Goal: Communication & Community: Connect with others

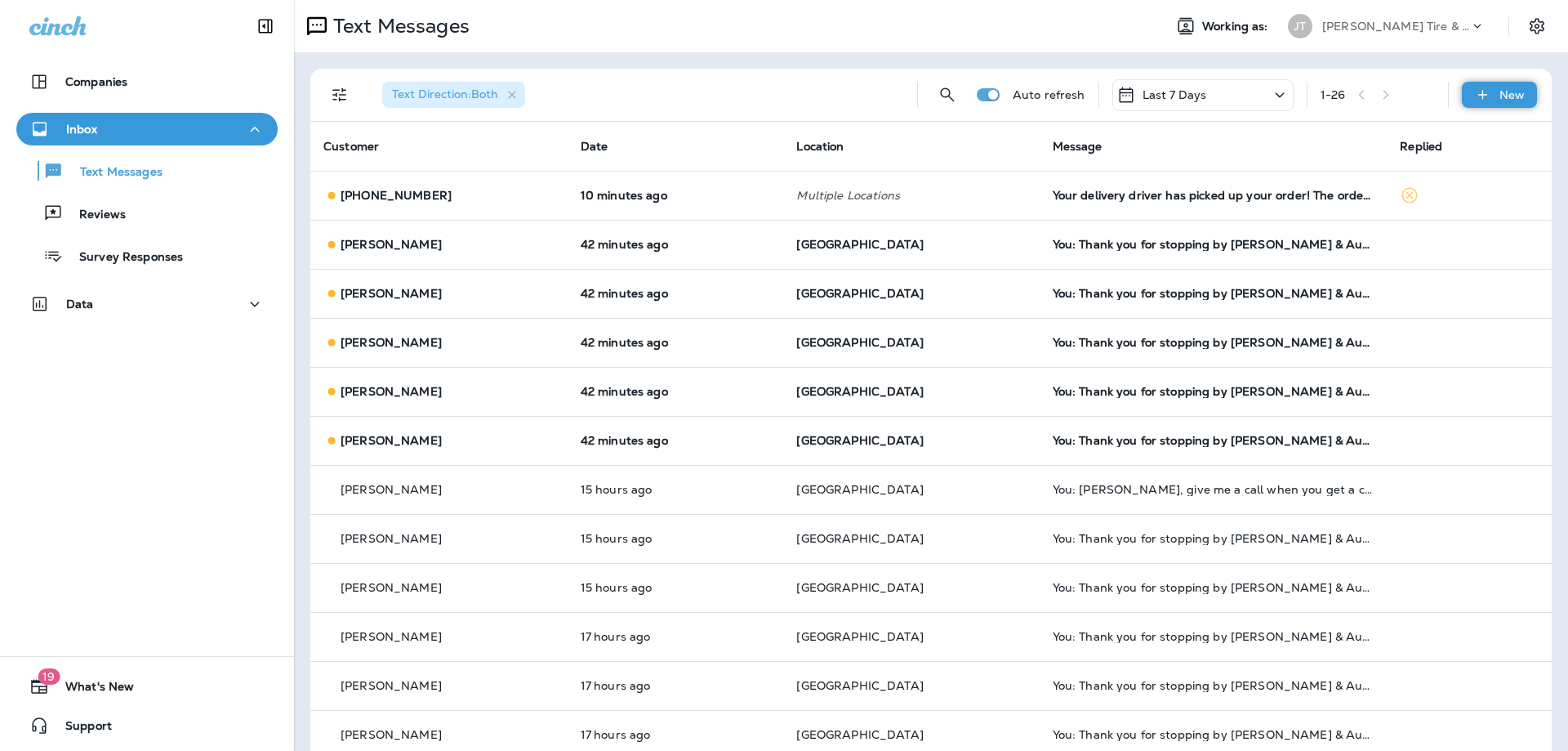
click at [1514, 96] on p "New" at bounding box center [1512, 95] width 25 height 13
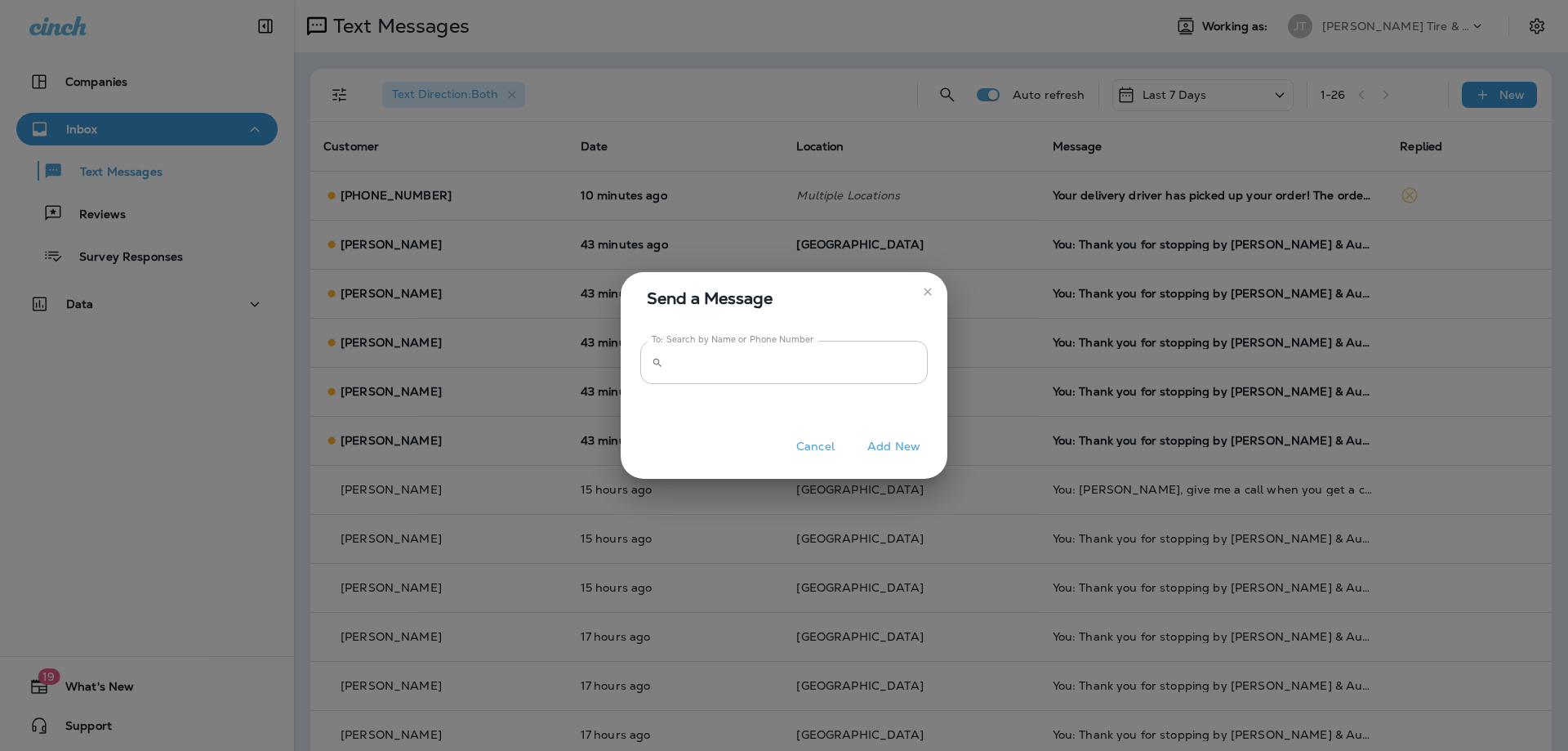
click at [859, 369] on input "To: Search by Name or Phone Number" at bounding box center [799, 362] width 258 height 43
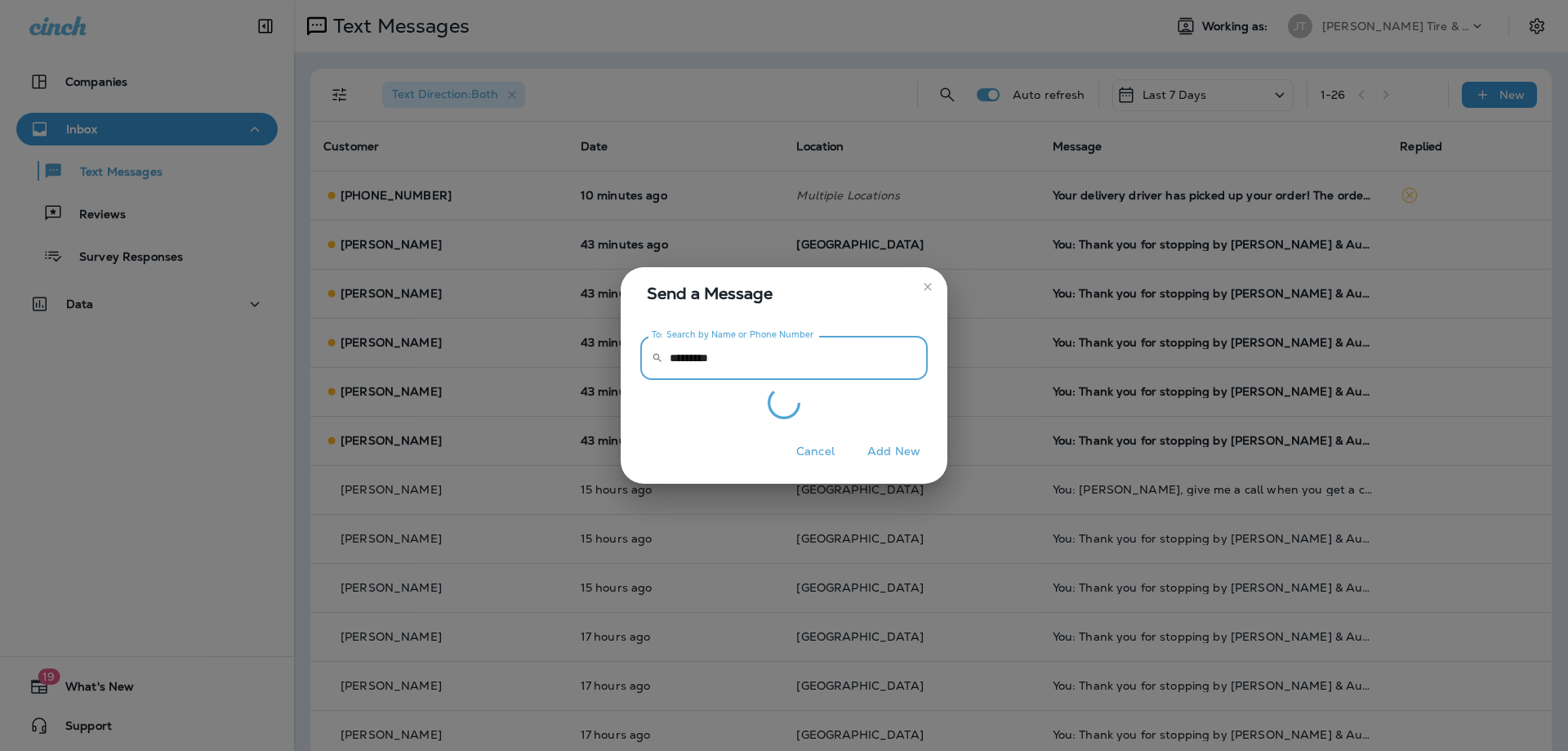
type input "**********"
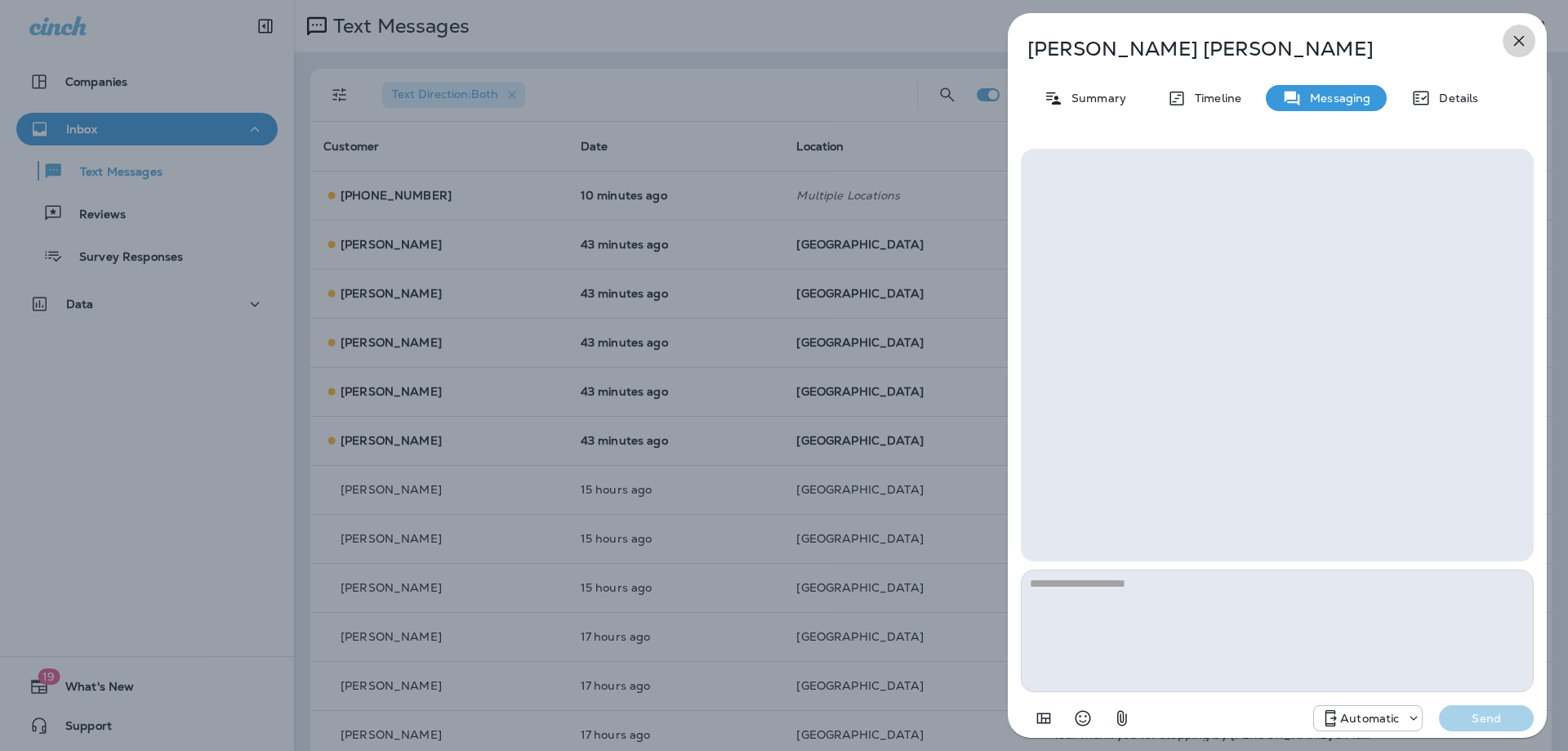
click at [1522, 47] on icon "button" at bounding box center [1519, 40] width 20 height 20
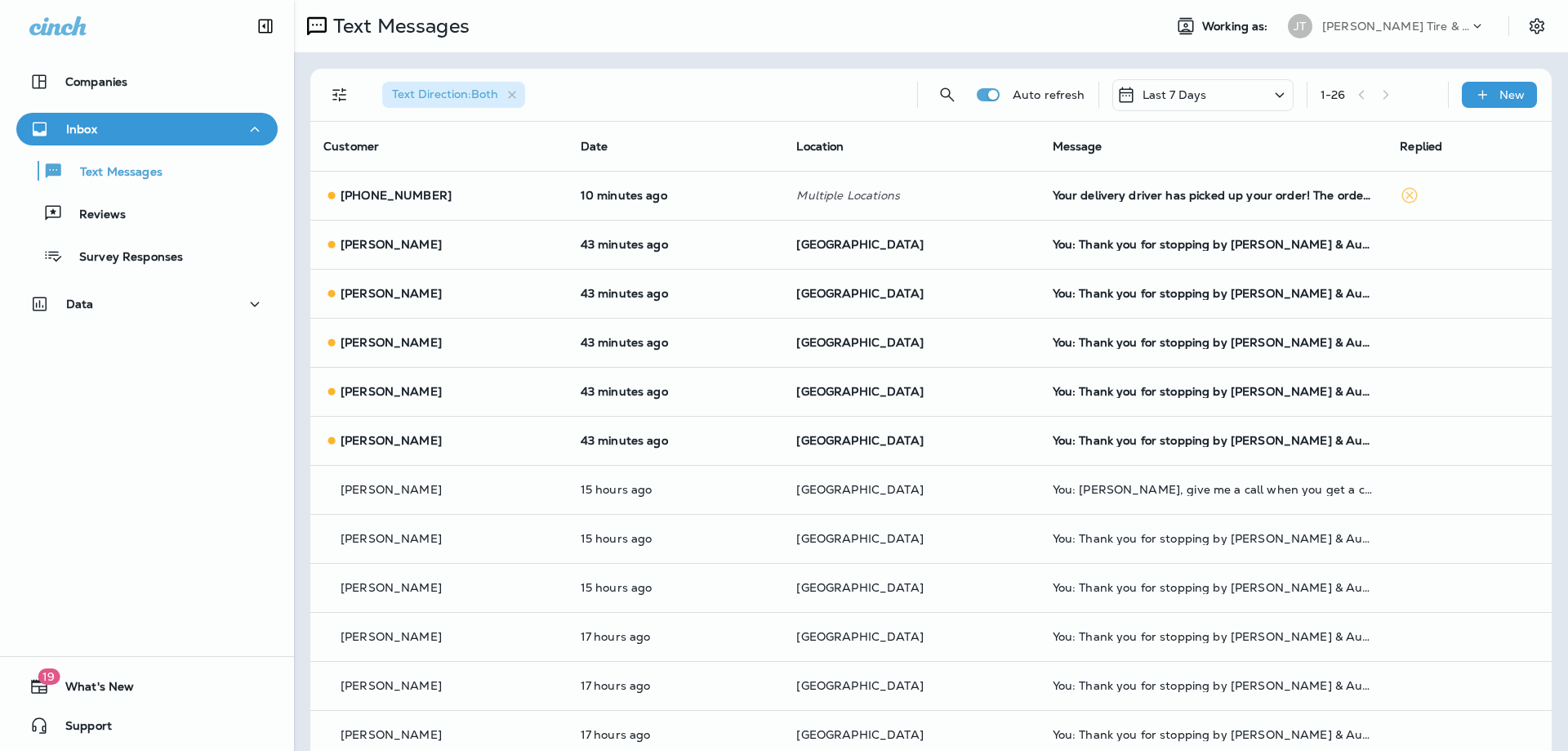
click at [1513, 98] on div at bounding box center [1359, 121] width 539 height 216
click at [1501, 98] on p "New" at bounding box center [1512, 95] width 25 height 13
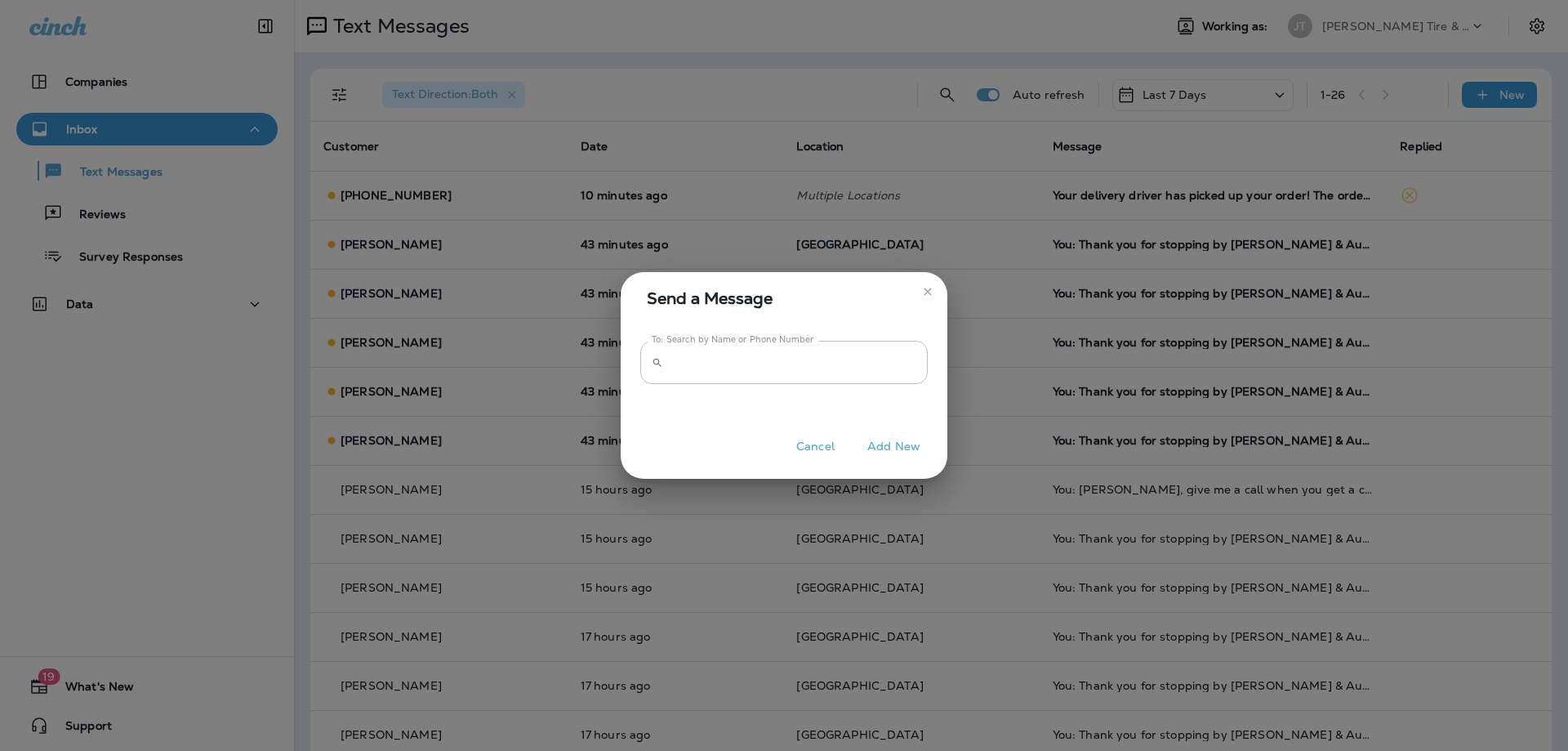
click at [779, 389] on div at bounding box center [784, 399] width 288 height 30
click at [785, 375] on input "To: Search by Name or Phone Number" at bounding box center [799, 362] width 258 height 43
type input "**********"
click at [899, 445] on button "Add New" at bounding box center [895, 446] width 70 height 25
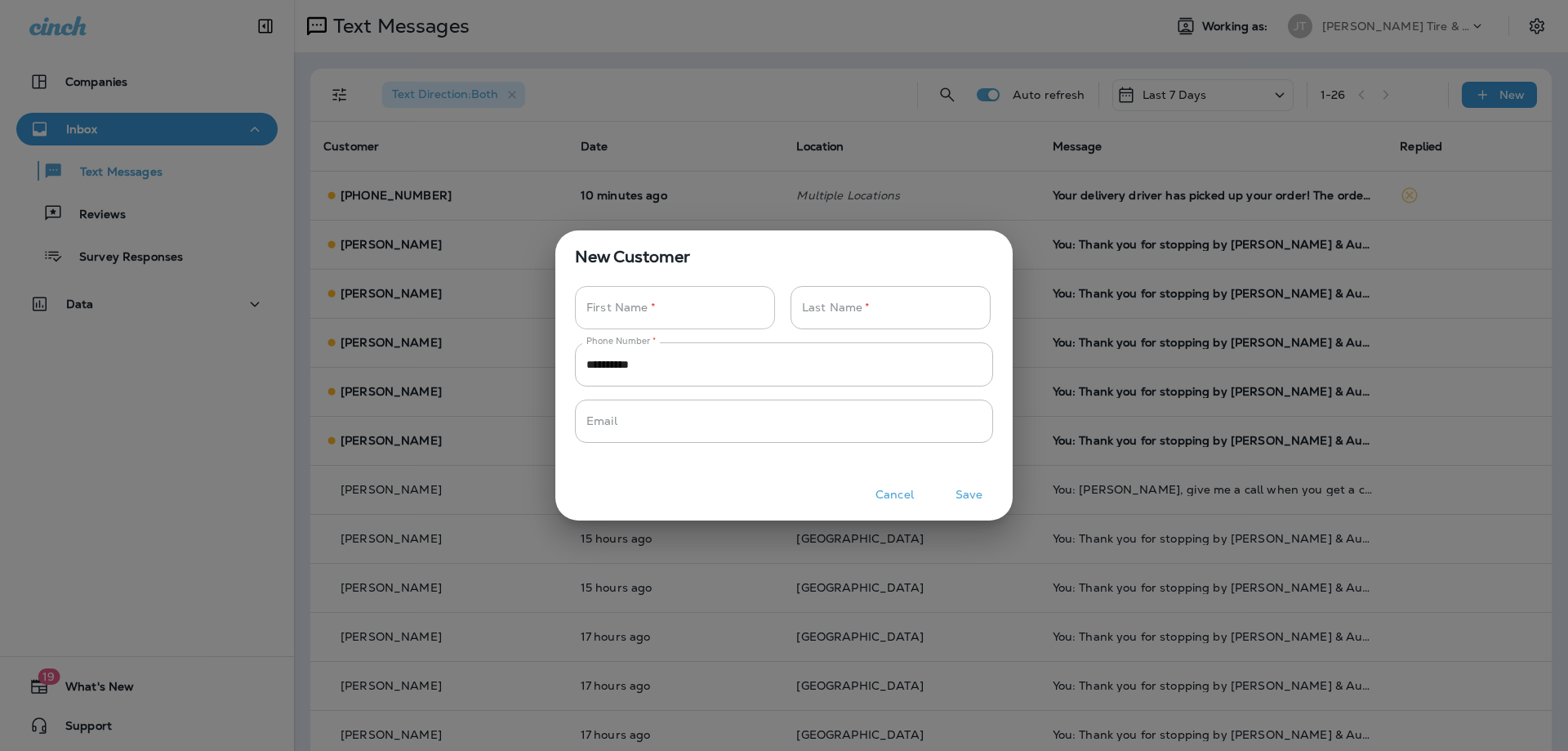
click at [680, 310] on input "Phone Number   *" at bounding box center [666, 308] width 182 height 43
type input "******"
click at [966, 497] on button "Save" at bounding box center [969, 494] width 61 height 25
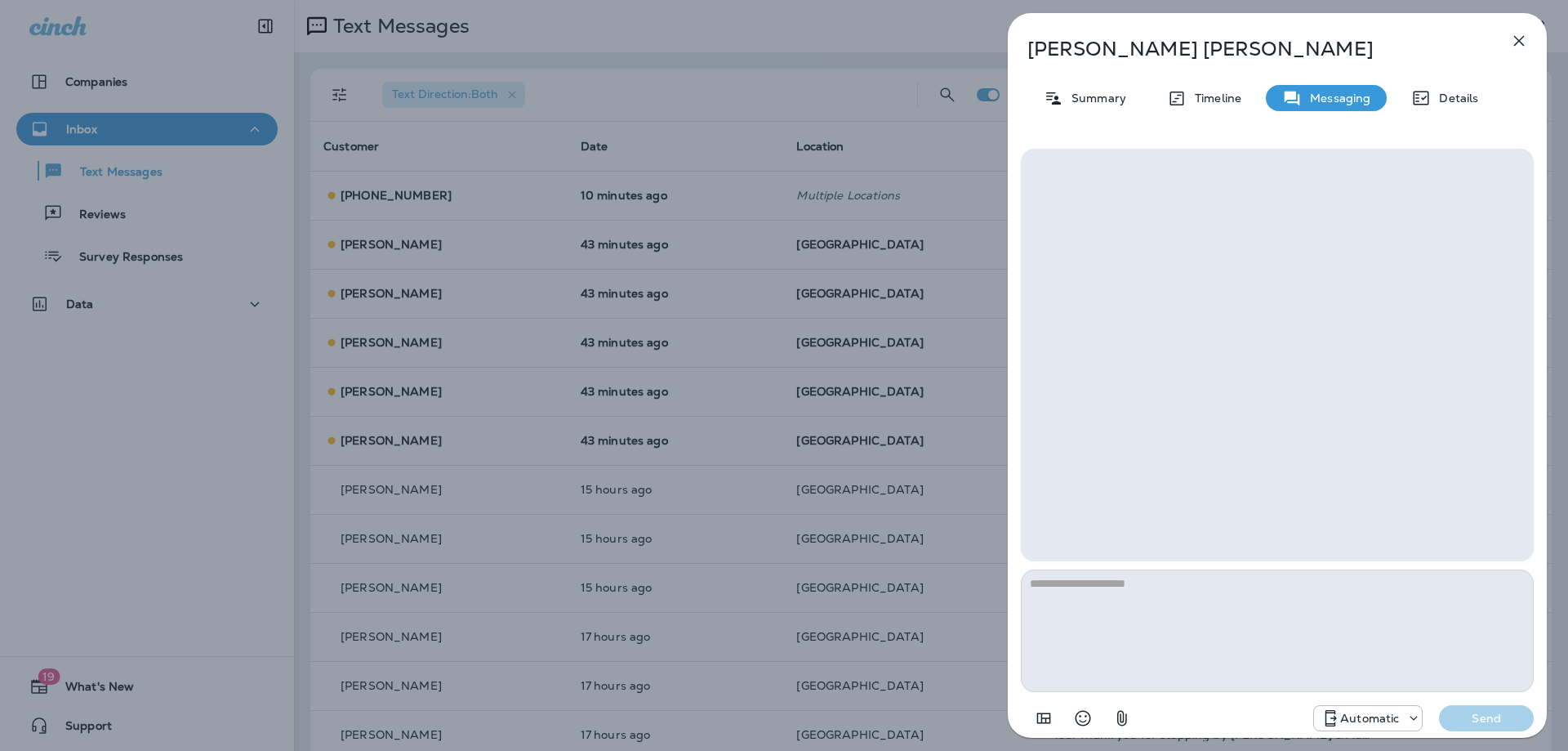
click at [1361, 701] on div "Automatic Send" at bounding box center [1277, 713] width 513 height 42
click at [1355, 717] on p "Automatic" at bounding box center [1370, 718] width 59 height 13
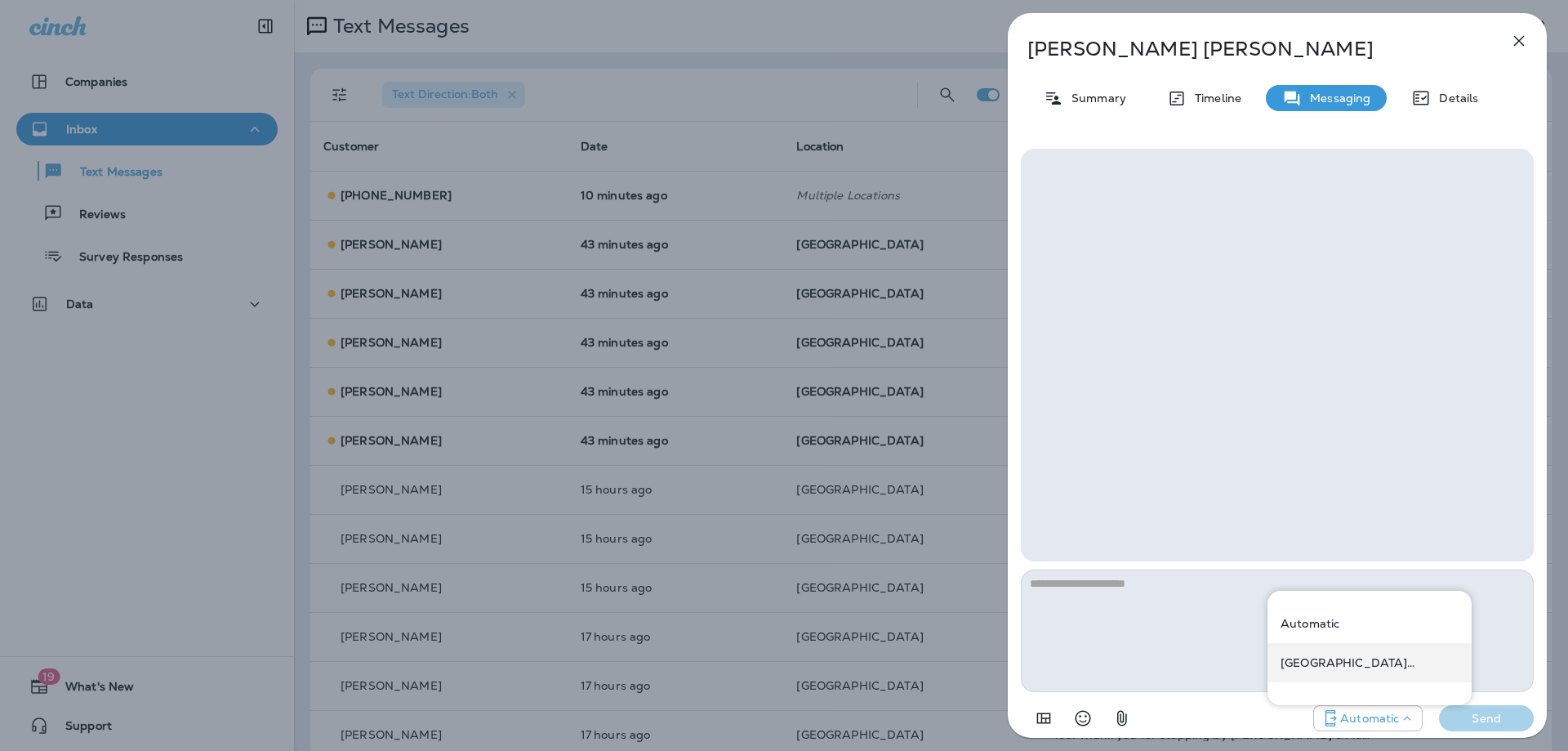
click at [1357, 662] on p "[GEOGRAPHIC_DATA] ([STREET_ADDRESS])" at bounding box center [1370, 663] width 178 height 13
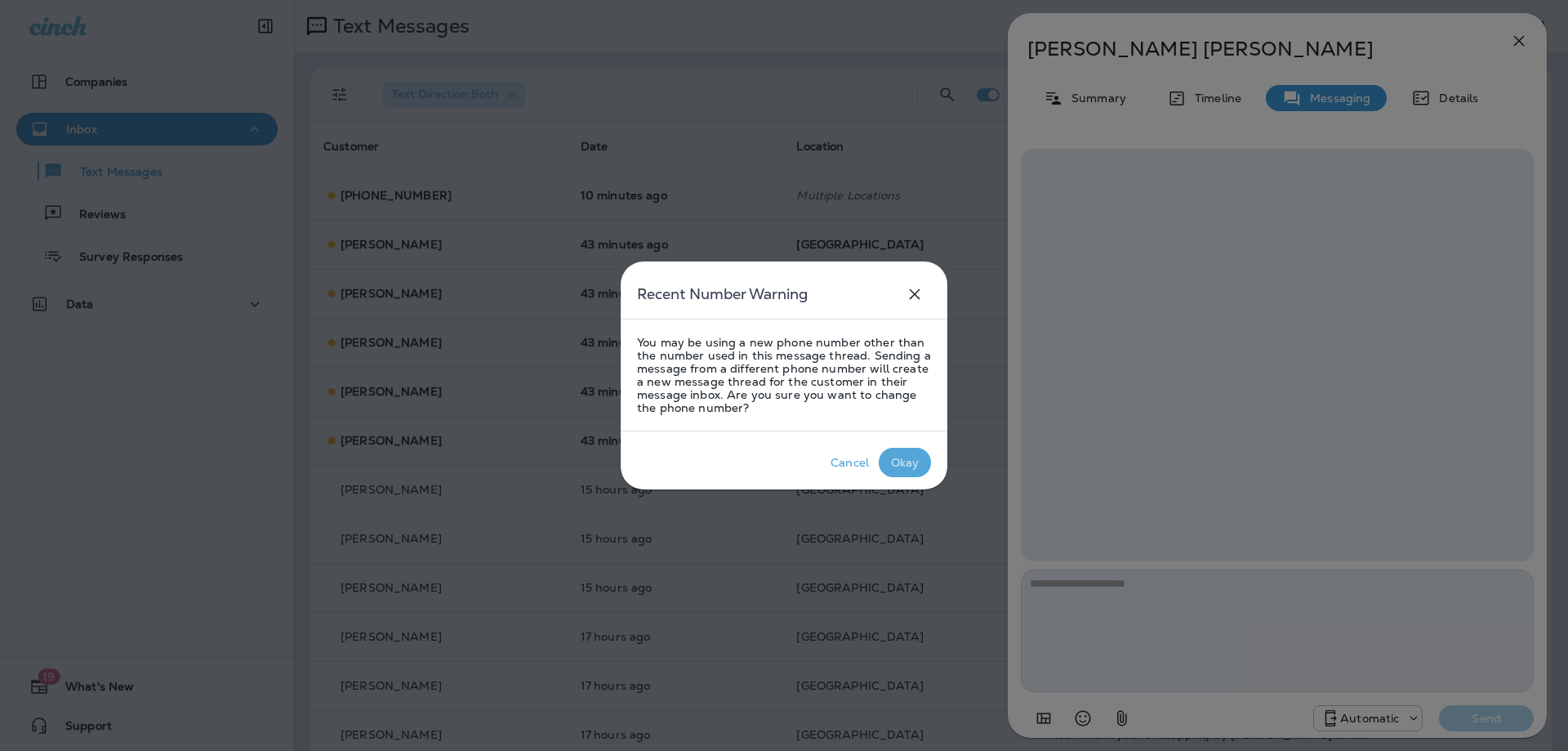
click at [911, 456] on div "Okay" at bounding box center [905, 463] width 28 height 13
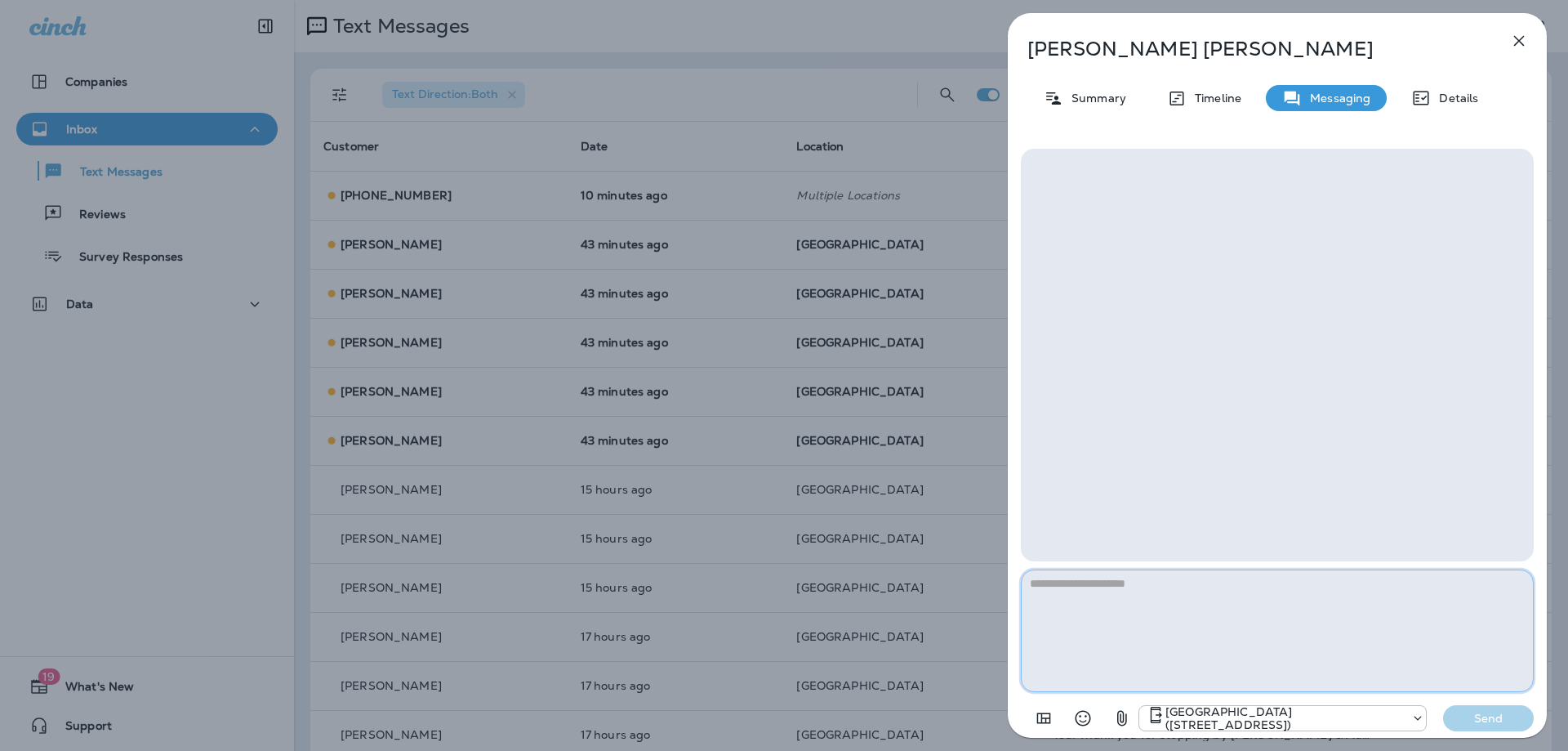
click at [1187, 602] on textarea at bounding box center [1277, 631] width 513 height 122
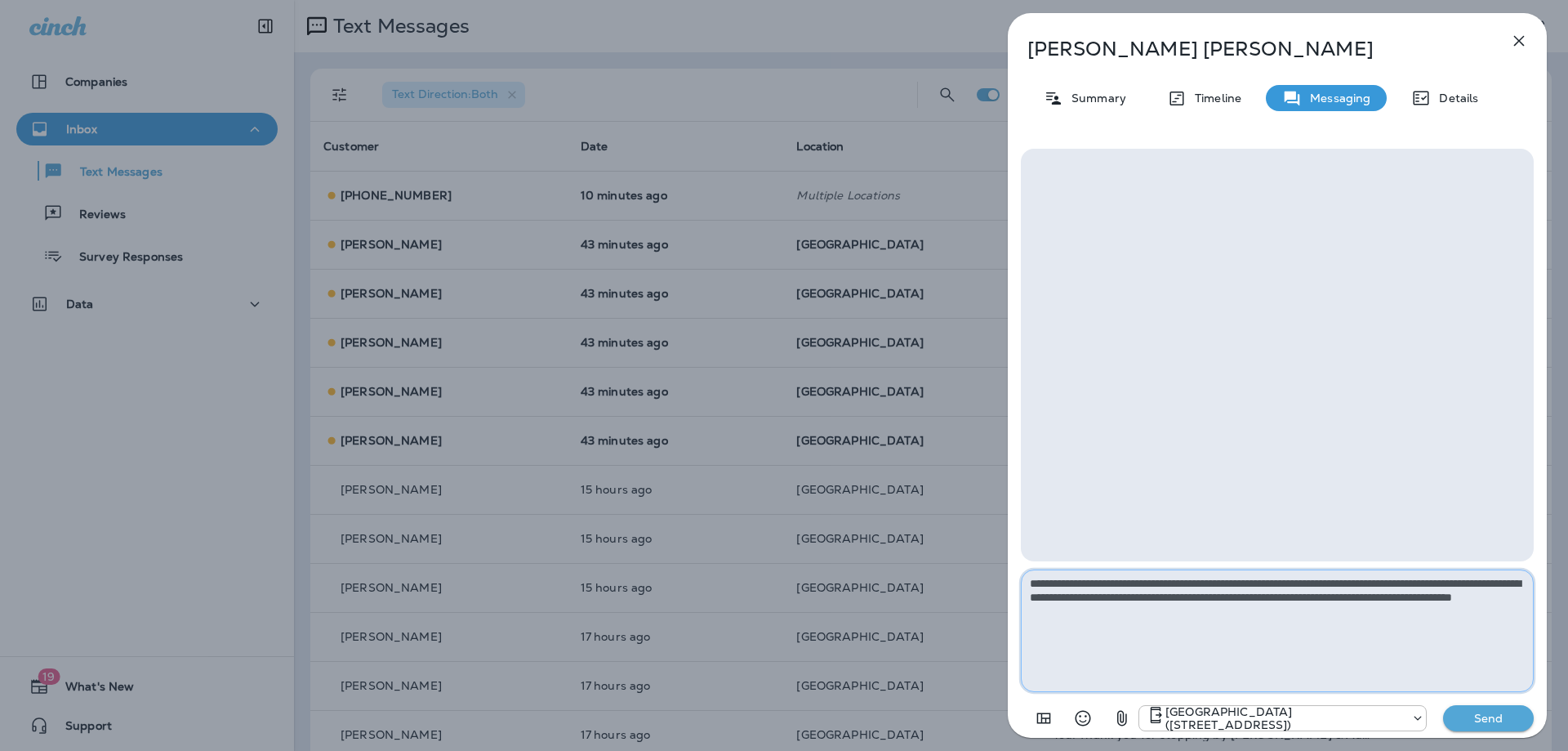
type textarea "**********"
click at [1502, 711] on button "Send" at bounding box center [1489, 718] width 90 height 26
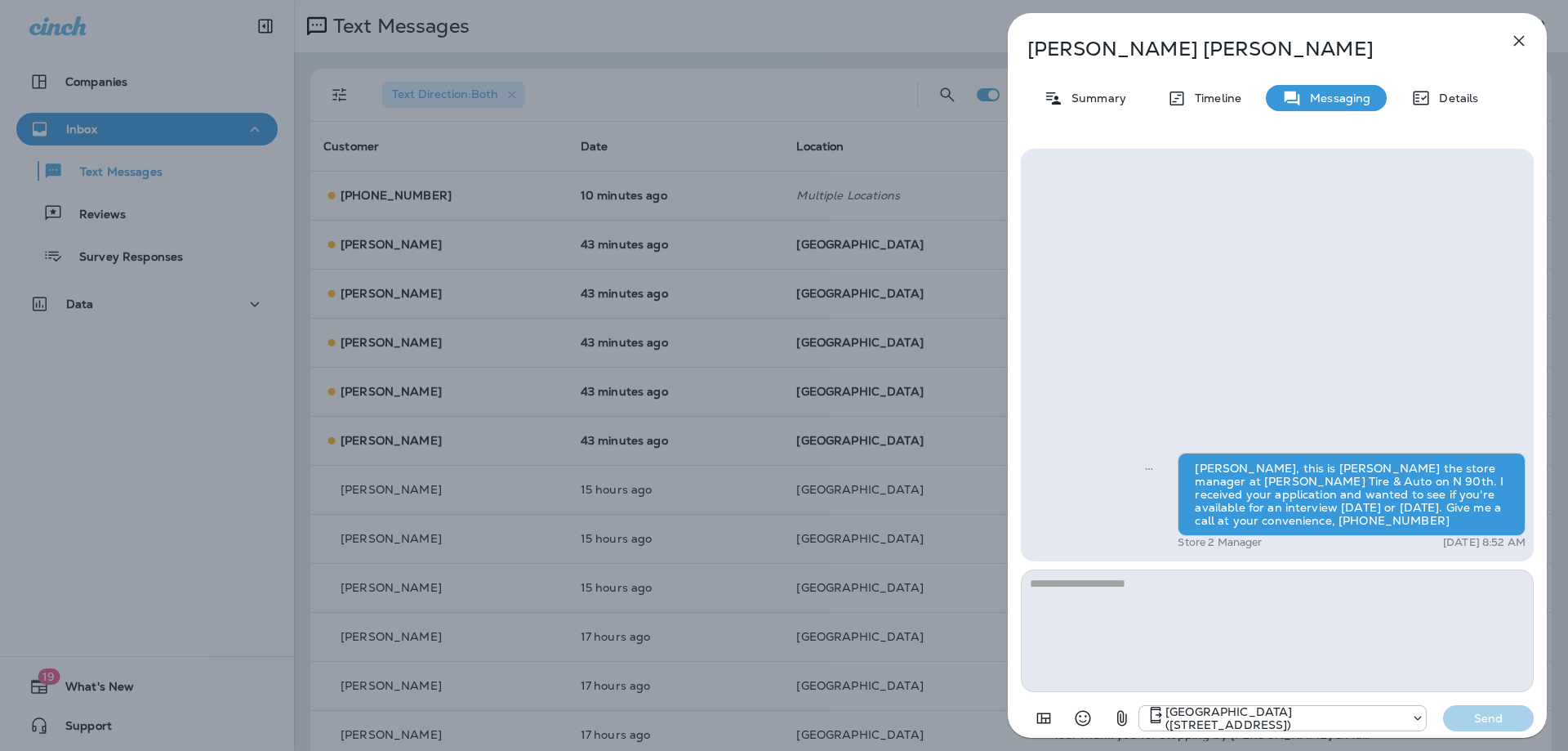
click at [1518, 36] on icon "button" at bounding box center [1519, 40] width 20 height 20
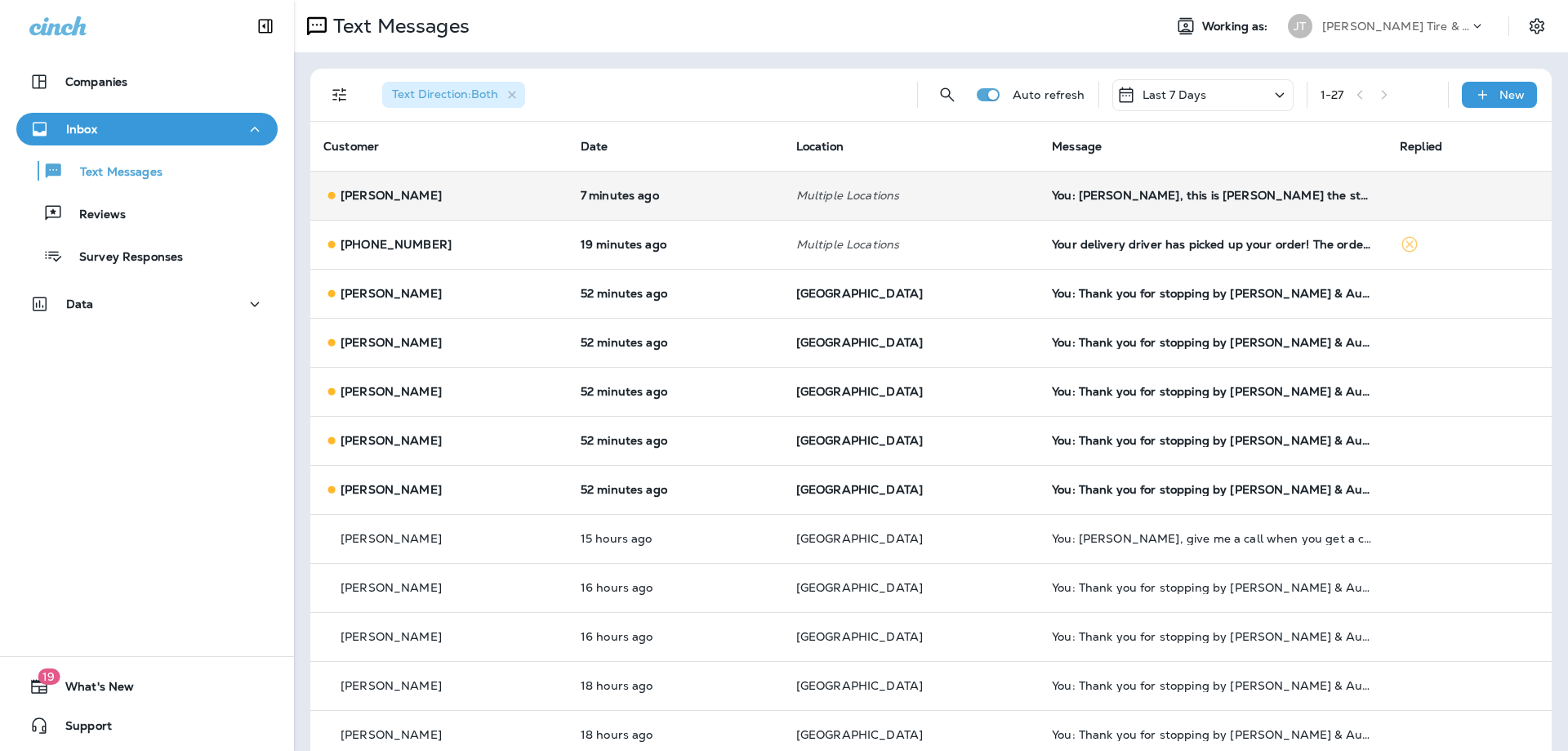
click at [531, 197] on div "[PERSON_NAME]" at bounding box center [439, 196] width 231 height 17
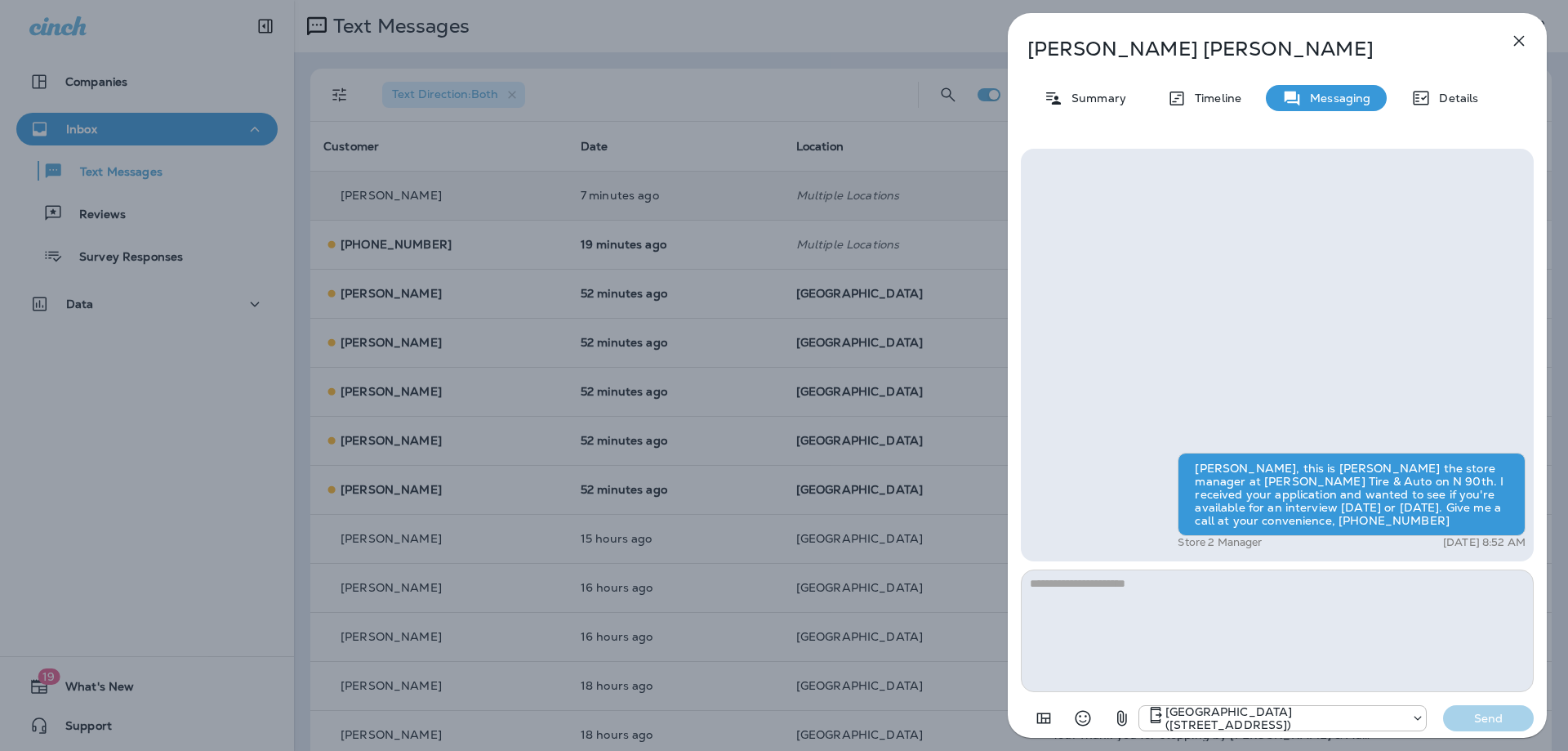
click at [1512, 34] on icon "button" at bounding box center [1519, 40] width 20 height 20
